Goal: Browse casually

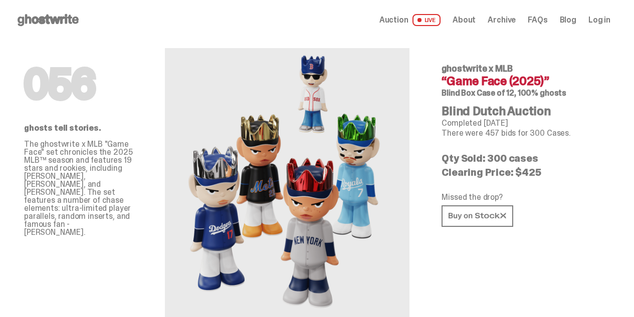
click at [436, 22] on span "LIVE" at bounding box center [426, 20] width 29 height 12
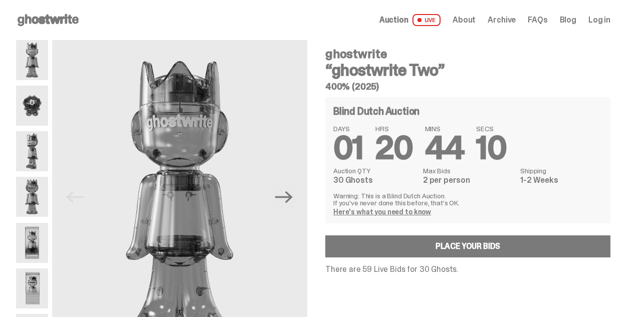
click at [48, 117] on img at bounding box center [32, 106] width 32 height 40
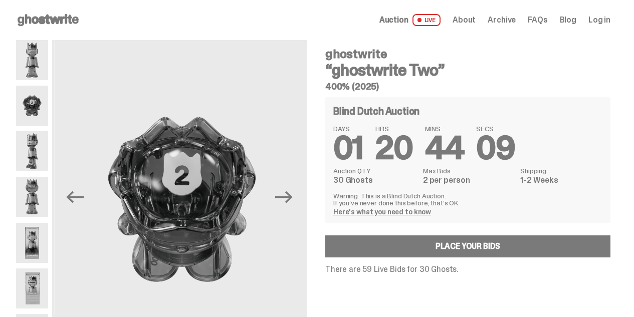
click at [47, 153] on img at bounding box center [32, 151] width 32 height 40
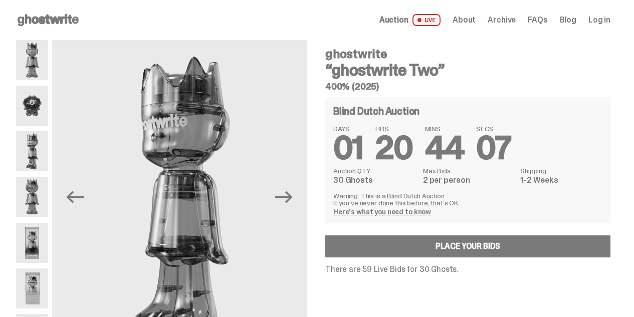
click at [46, 199] on img at bounding box center [32, 197] width 32 height 40
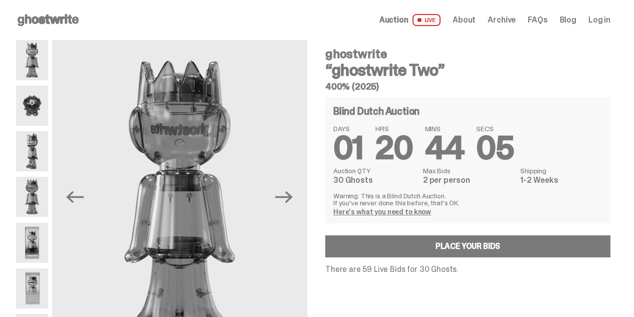
click at [39, 244] on img at bounding box center [32, 243] width 32 height 40
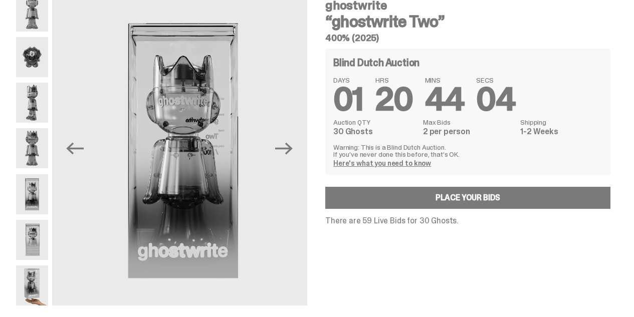
scroll to position [50, 0]
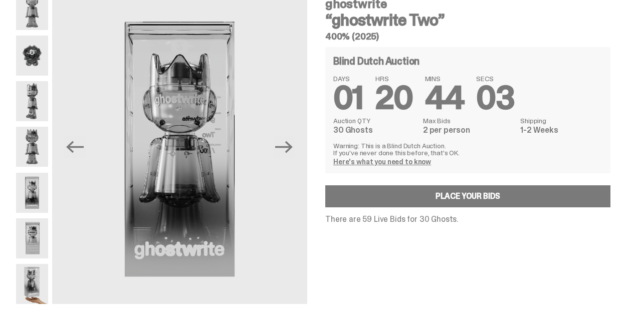
click at [38, 243] on img at bounding box center [32, 238] width 32 height 40
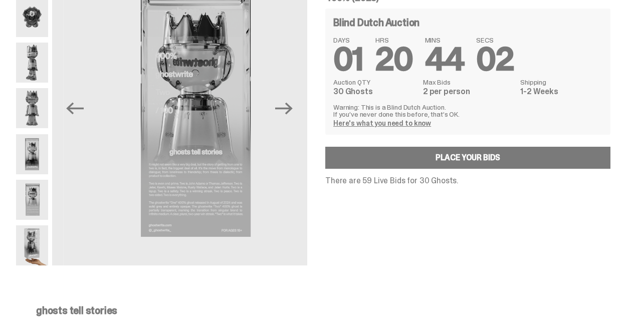
scroll to position [100, 0]
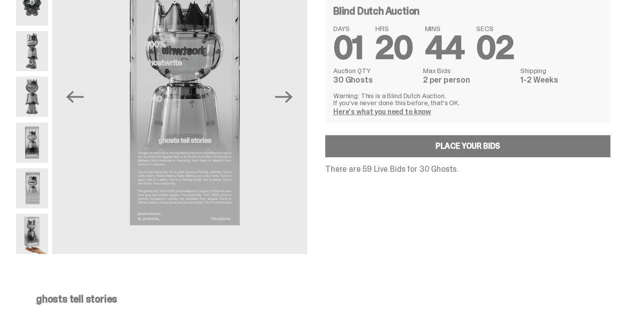
click at [46, 230] on img at bounding box center [32, 234] width 32 height 40
